Goal: Information Seeking & Learning: Learn about a topic

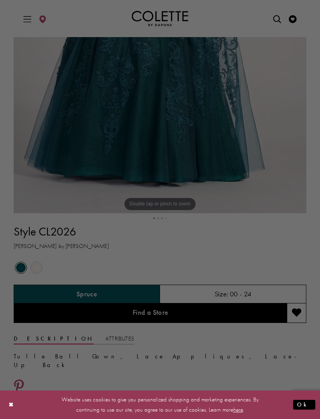
scroll to position [267, 0]
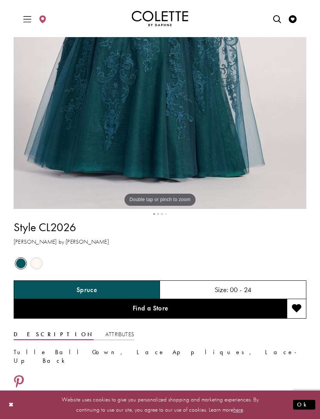
click at [150, 288] on div "Spruce" at bounding box center [87, 289] width 146 height 19
click at [39, 260] on span "Product color controls state depends on size chosen" at bounding box center [37, 263] width 10 height 10
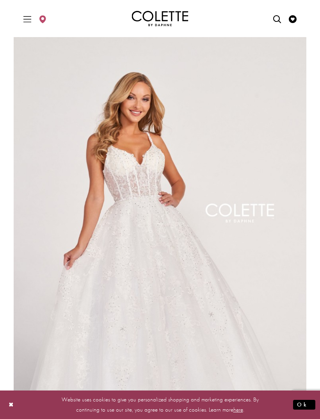
scroll to position [0, 0]
click at [27, 21] on icon "Toggle Main Navigation Menu" at bounding box center [27, 19] width 8 height 8
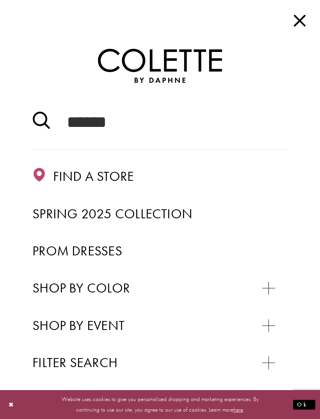
click at [83, 114] on input "Search" at bounding box center [159, 122] width 255 height 53
click at [109, 123] on input "Search" at bounding box center [159, 122] width 255 height 53
type input "*"
type input "**"
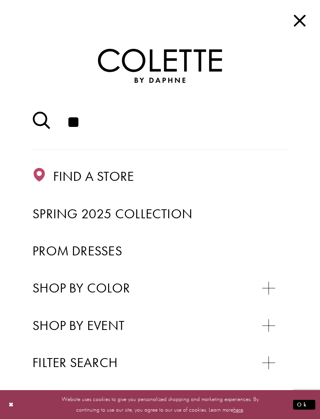
type input "**"
type input "***"
type input "****"
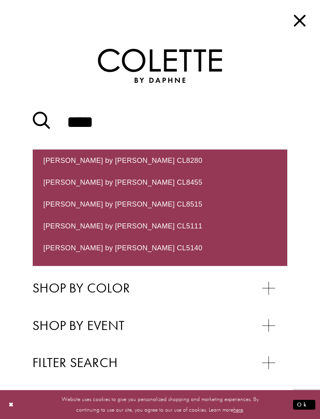
type input "****"
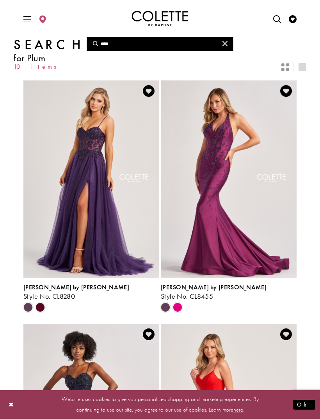
click at [167, 307] on span "Product List" at bounding box center [165, 307] width 9 height 9
click at [178, 305] on span "Product List" at bounding box center [177, 307] width 9 height 9
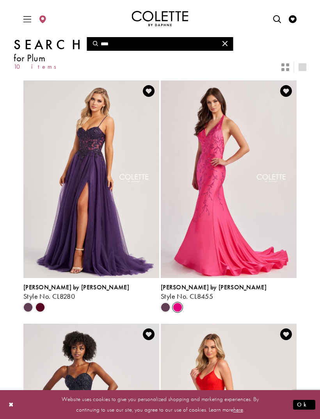
click at [167, 305] on span "Product List" at bounding box center [165, 307] width 9 height 9
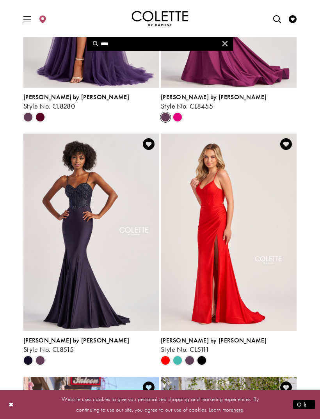
scroll to position [191, 0]
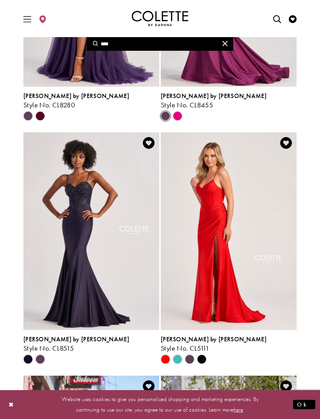
click at [43, 359] on span "Product List" at bounding box center [40, 358] width 9 height 9
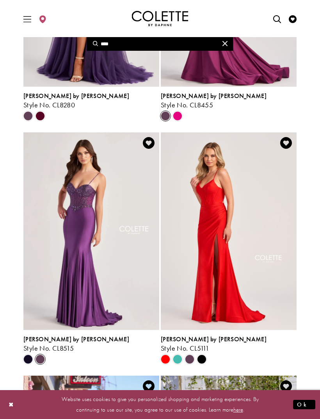
click at [192, 360] on span "Product List" at bounding box center [189, 358] width 9 height 9
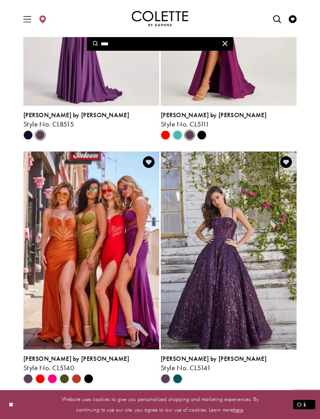
scroll to position [416, 0]
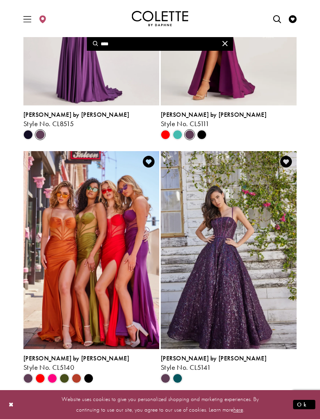
click at [200, 360] on span "[PERSON_NAME] by [PERSON_NAME]" at bounding box center [214, 358] width 106 height 8
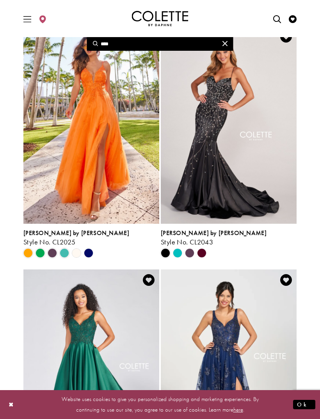
scroll to position [781, 0]
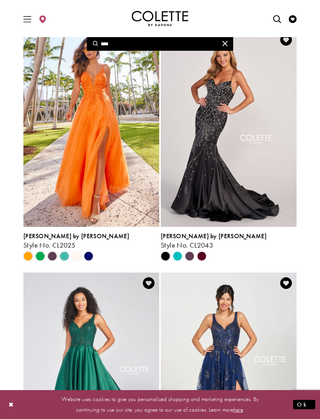
click at [192, 254] on polygon "Product List" at bounding box center [189, 256] width 12 height 12
click at [53, 254] on span "Product List" at bounding box center [52, 255] width 9 height 9
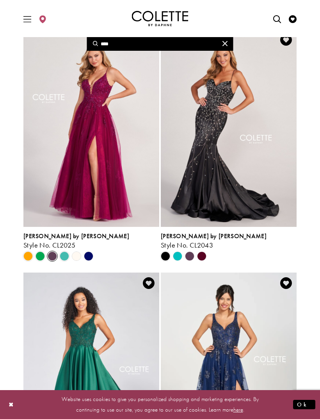
click at [190, 257] on polygon "Product List" at bounding box center [189, 256] width 12 height 12
click at [190, 258] on polygon "Product List" at bounding box center [189, 256] width 12 height 12
click at [203, 260] on polygon "Product List" at bounding box center [202, 256] width 12 height 12
click at [177, 255] on polygon "Product List" at bounding box center [177, 256] width 12 height 12
click at [199, 232] on span "[PERSON_NAME] by [PERSON_NAME]" at bounding box center [214, 236] width 106 height 8
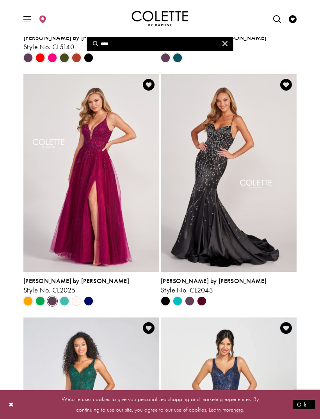
scroll to position [736, 0]
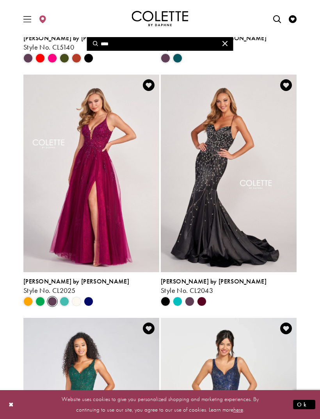
click at [246, 256] on img "Visit Colette by Daphne Style No. CL2043 Page" at bounding box center [229, 174] width 136 height 198
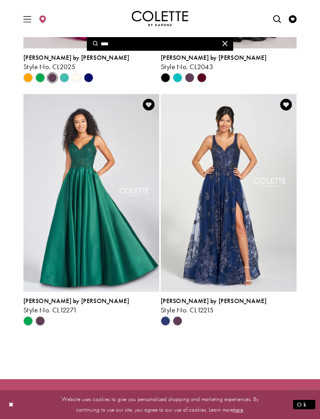
scroll to position [959, 0]
click at [182, 324] on polygon "Product List" at bounding box center [177, 321] width 12 height 12
click at [179, 321] on polygon "Product List" at bounding box center [177, 321] width 12 height 12
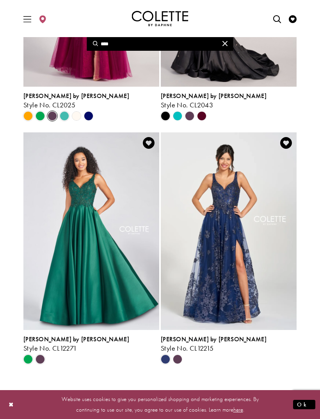
scroll to position [919, 0]
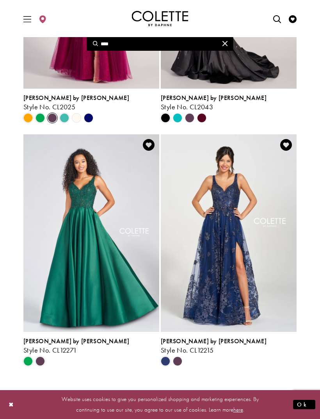
click at [242, 233] on img "Visit Colette by Daphne Style No. CL12215 Page" at bounding box center [229, 233] width 136 height 198
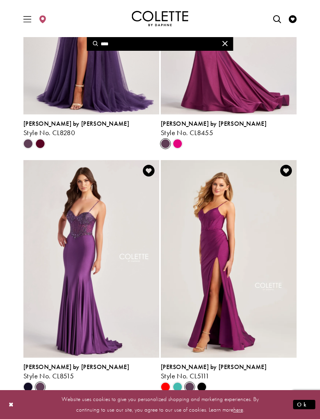
scroll to position [0, 0]
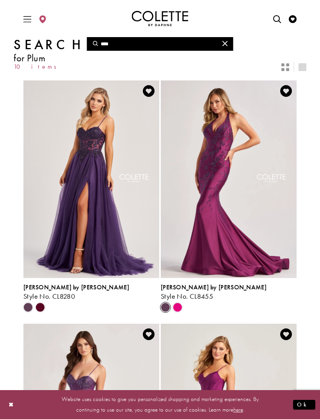
click at [222, 40] on button "Close Search" at bounding box center [224, 44] width 17 height 14
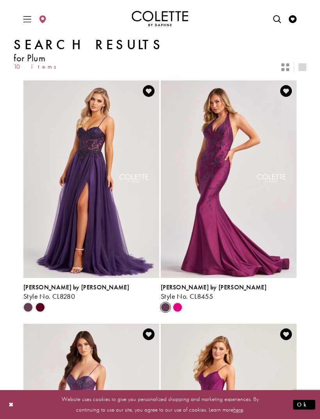
click at [277, 18] on icon "Open Search dialog" at bounding box center [277, 19] width 8 height 8
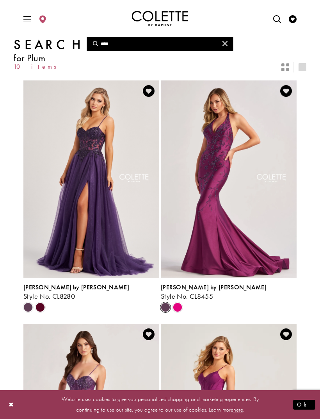
click at [227, 46] on icon "Close Search" at bounding box center [225, 43] width 5 height 5
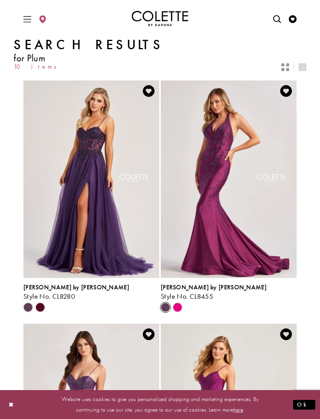
click at [276, 23] on link "Open Search dialog" at bounding box center [277, 18] width 12 height 21
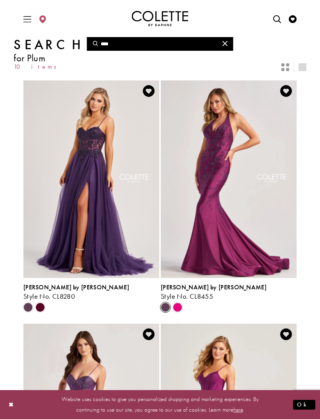
click at [176, 50] on input "****" at bounding box center [160, 44] width 146 height 14
click at [30, 18] on icon "Toggle Main Navigation Menu" at bounding box center [27, 19] width 8 height 8
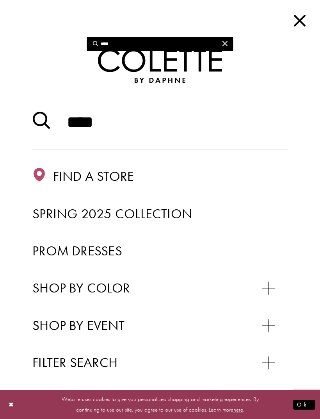
click at [181, 125] on input "****" at bounding box center [159, 122] width 255 height 53
click at [128, 129] on input "****" at bounding box center [159, 122] width 255 height 53
paste input "**"
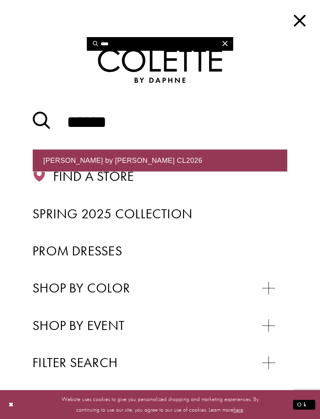
type input "******"
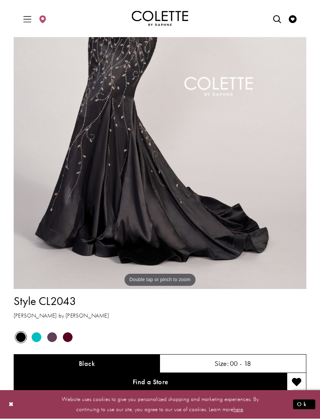
click at [52, 335] on span "Product color controls state depends on size chosen" at bounding box center [52, 338] width 10 height 10
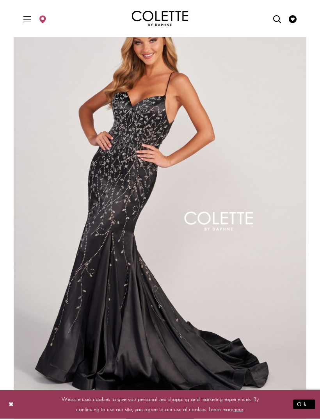
scroll to position [36, 0]
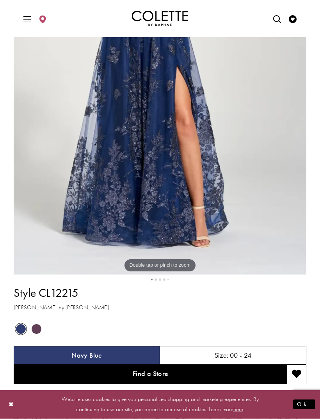
scroll to position [203, 0]
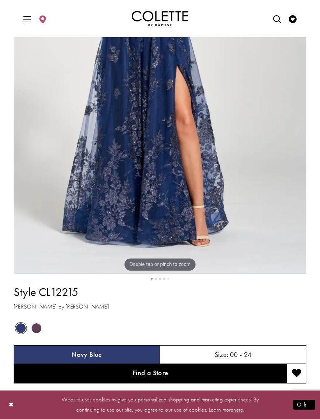
click at [38, 331] on span "Product color controls state depends on size chosen" at bounding box center [37, 328] width 10 height 10
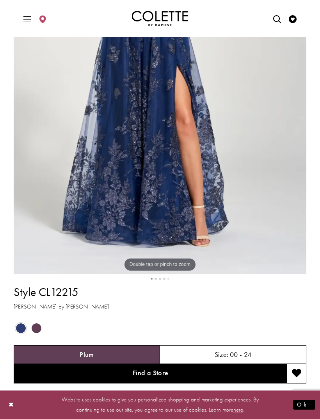
click at [40, 328] on span "Product color controls state depends on size chosen" at bounding box center [37, 328] width 10 height 10
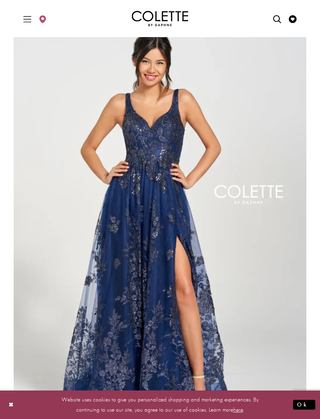
scroll to position [32, 0]
